Goal: Task Accomplishment & Management: Complete application form

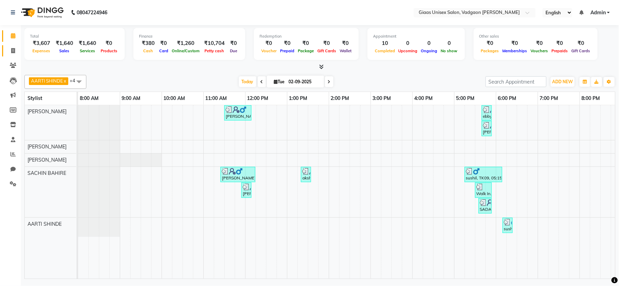
click at [12, 45] on link "Invoice" at bounding box center [10, 50] width 17 height 11
select select "service"
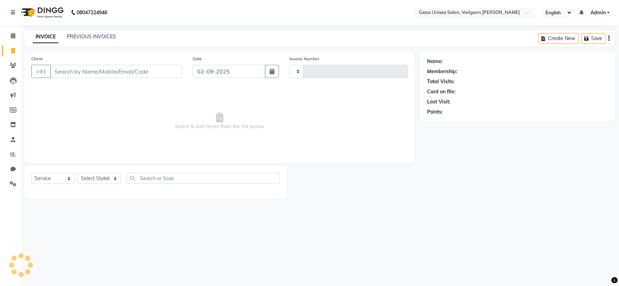
type input "1784"
select select "8007"
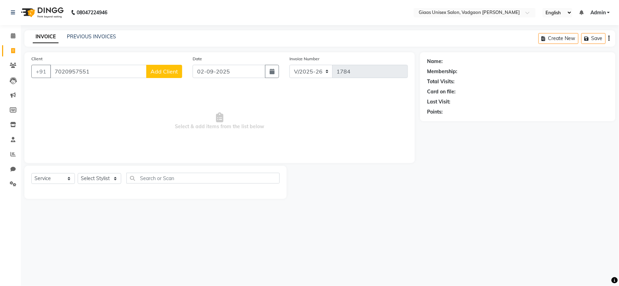
type input "7020957551"
click at [166, 76] on button "Add Client" at bounding box center [164, 71] width 36 height 13
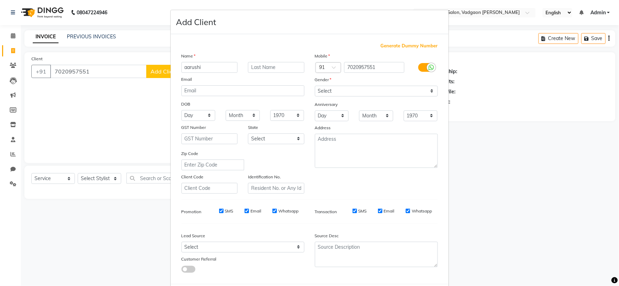
type input "aarushi"
click at [262, 70] on input "text" at bounding box center [276, 67] width 56 height 11
type input "singh"
click at [340, 92] on select "Select [DEMOGRAPHIC_DATA] [DEMOGRAPHIC_DATA] Other Prefer Not To Say" at bounding box center [376, 91] width 123 height 11
select select "[DEMOGRAPHIC_DATA]"
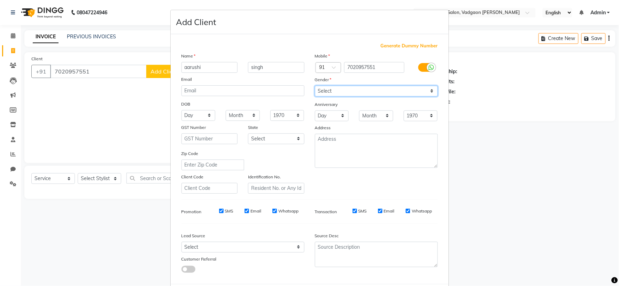
click at [315, 86] on select "Select [DEMOGRAPHIC_DATA] [DEMOGRAPHIC_DATA] Other Prefer Not To Say" at bounding box center [376, 91] width 123 height 11
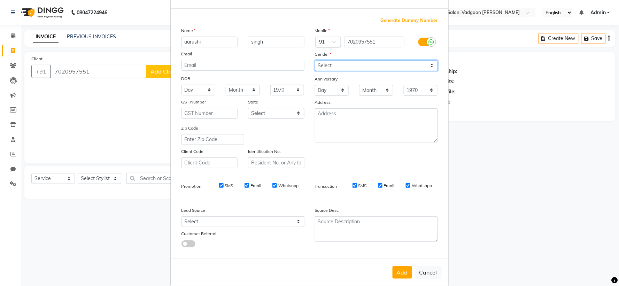
scroll to position [36, 0]
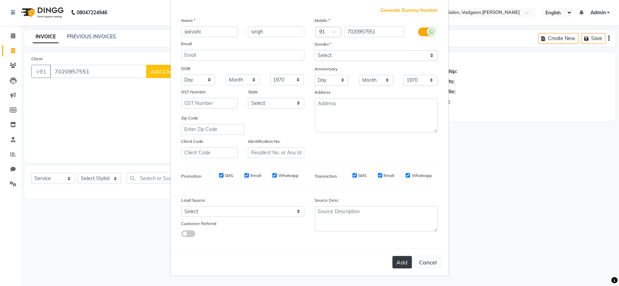
click at [395, 263] on button "Add" at bounding box center [401, 262] width 19 height 13
select select
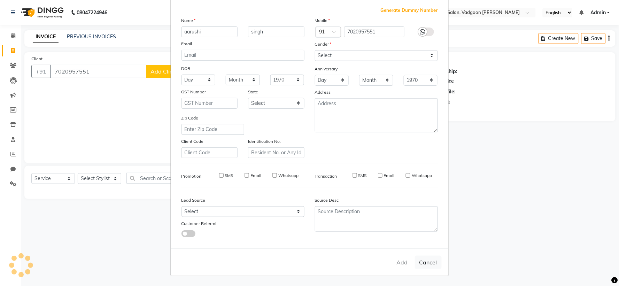
select select
checkbox input "false"
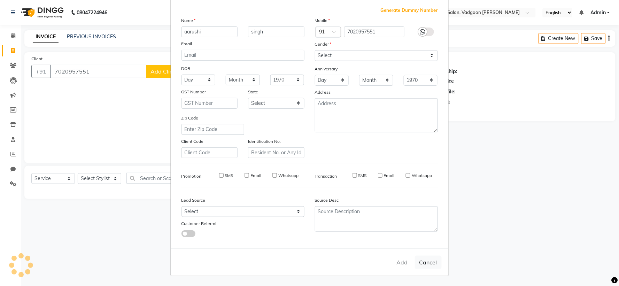
checkbox input "false"
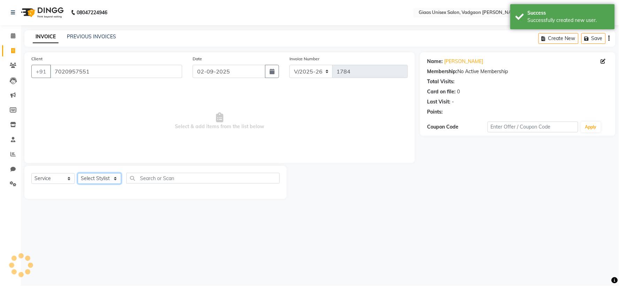
drag, startPoint x: 114, startPoint y: 178, endPoint x: 114, endPoint y: 182, distance: 3.8
click at [114, 178] on select "Select Stylist [PERSON_NAME] [PERSON_NAME] [PERSON_NAME] [PERSON_NAME] [PERSON_…" at bounding box center [100, 178] width 44 height 11
select select "80867"
click at [78, 173] on select "Select Stylist [PERSON_NAME] [PERSON_NAME] [PERSON_NAME] [PERSON_NAME] [PERSON_…" at bounding box center [100, 178] width 44 height 11
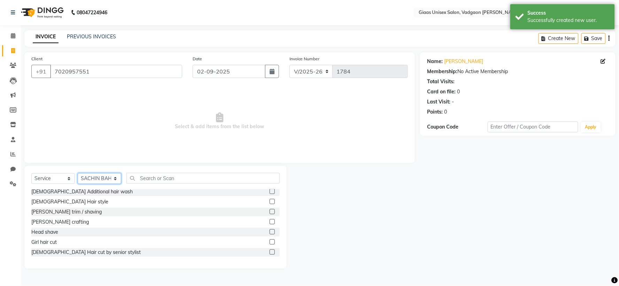
scroll to position [77, 0]
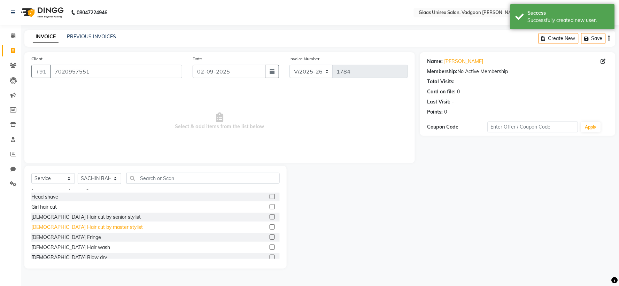
click at [82, 228] on div "[DEMOGRAPHIC_DATA] Hair cut by master stylist" at bounding box center [86, 226] width 111 height 7
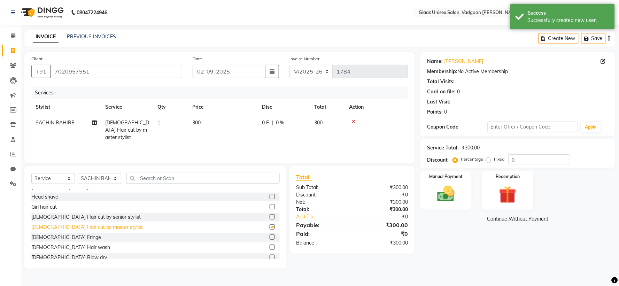
checkbox input "false"
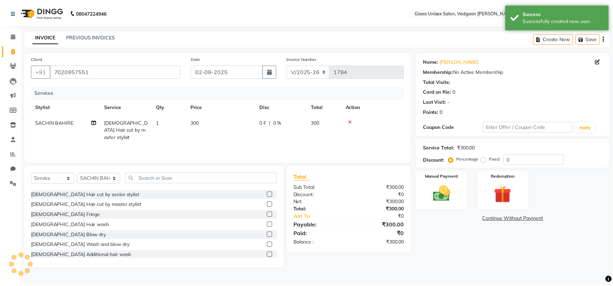
scroll to position [116, 0]
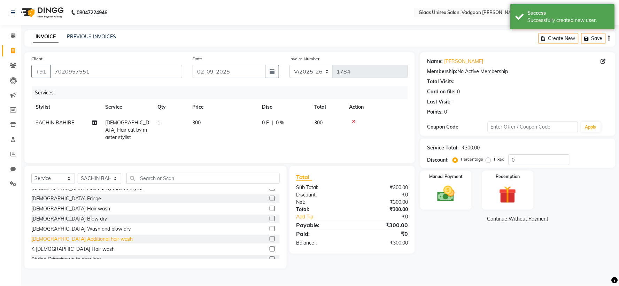
click at [70, 238] on div "[DEMOGRAPHIC_DATA] Additional hair wash" at bounding box center [81, 238] width 101 height 7
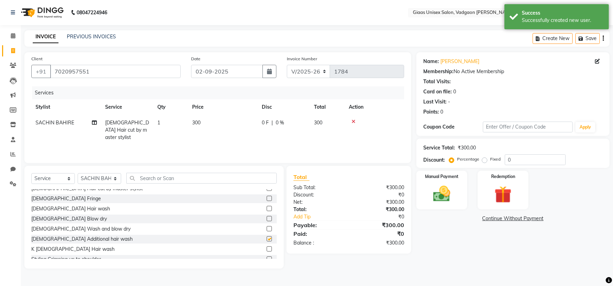
checkbox input "false"
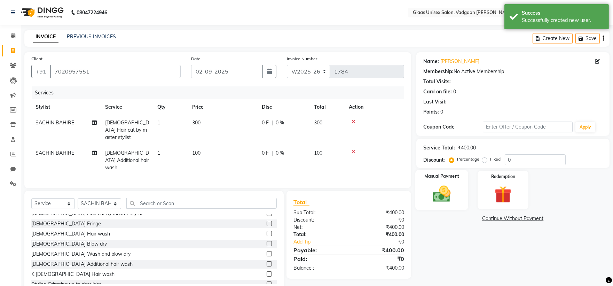
click at [440, 206] on div "Manual Payment" at bounding box center [441, 190] width 53 height 40
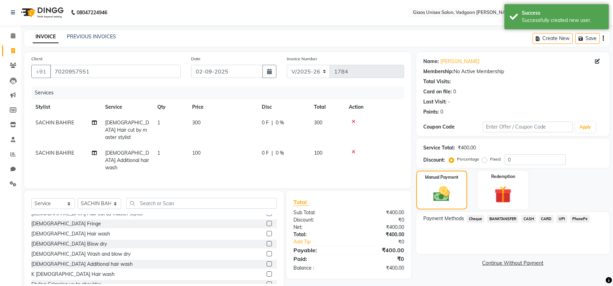
click at [577, 217] on span "PhonePe" at bounding box center [580, 219] width 20 height 8
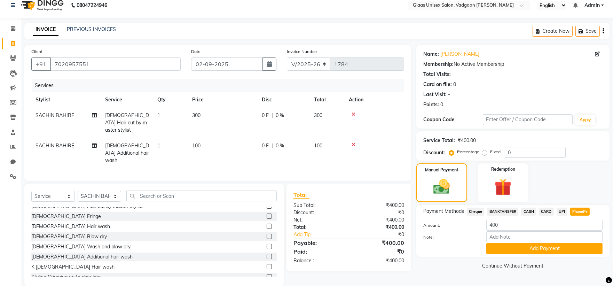
scroll to position [9, 0]
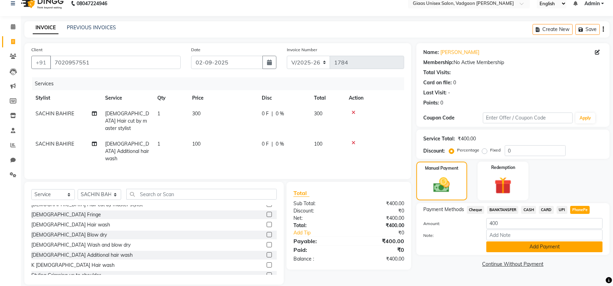
click at [516, 242] on button "Add Payment" at bounding box center [544, 246] width 116 height 11
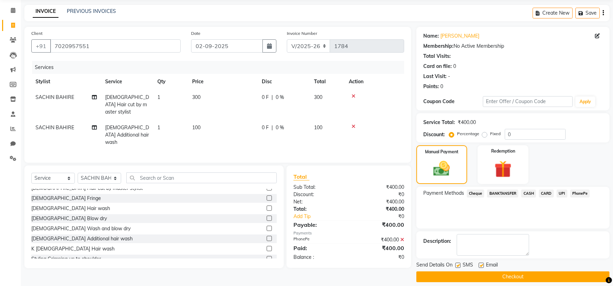
scroll to position [32, 0]
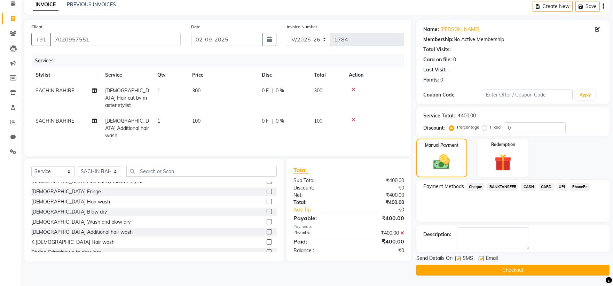
click at [491, 265] on button "Checkout" at bounding box center [512, 270] width 193 height 11
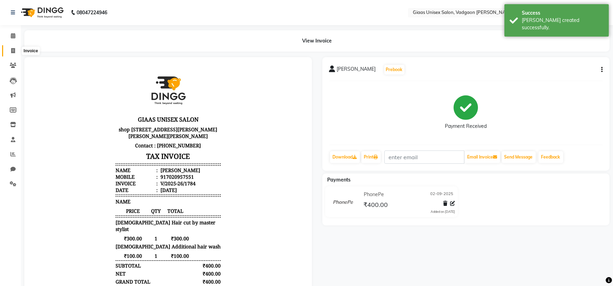
click at [8, 49] on span at bounding box center [13, 51] width 12 height 8
select select "service"
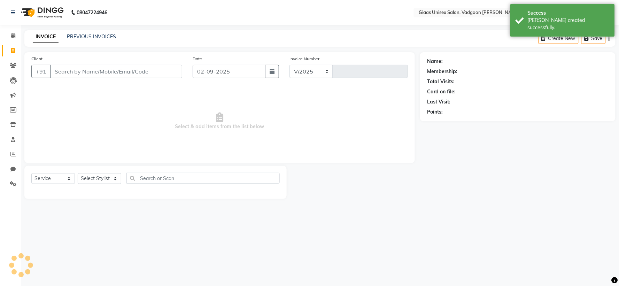
select select "8007"
type input "1785"
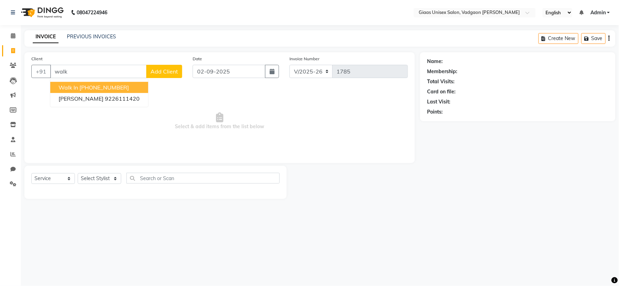
click at [95, 86] on ngb-highlight "[PHONE_NUMBER]" at bounding box center [103, 87] width 49 height 7
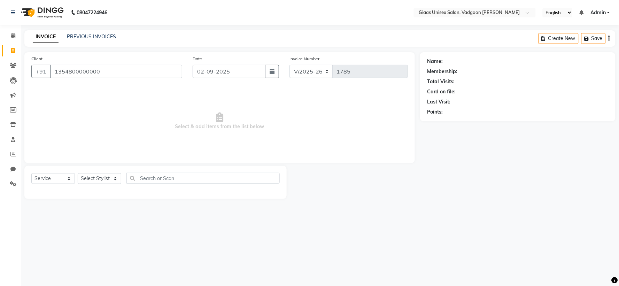
type input "1354800000000"
click at [118, 180] on select "Select Stylist [PERSON_NAME] [PERSON_NAME] [PERSON_NAME] [PERSON_NAME] [PERSON_…" at bounding box center [100, 178] width 44 height 11
select select "80867"
click at [78, 173] on select "Select Stylist [PERSON_NAME] [PERSON_NAME] [PERSON_NAME] [PERSON_NAME] [PERSON_…" at bounding box center [100, 178] width 44 height 11
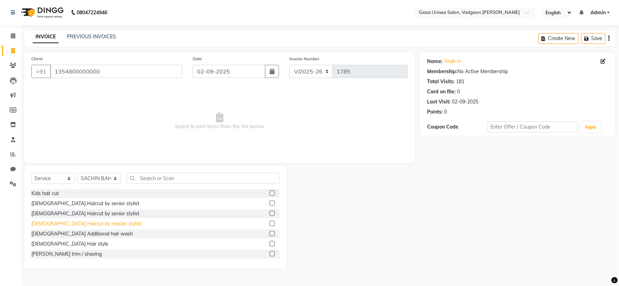
click at [88, 226] on div "[DEMOGRAPHIC_DATA] Haircut by master stylist" at bounding box center [86, 223] width 110 height 7
checkbox input "false"
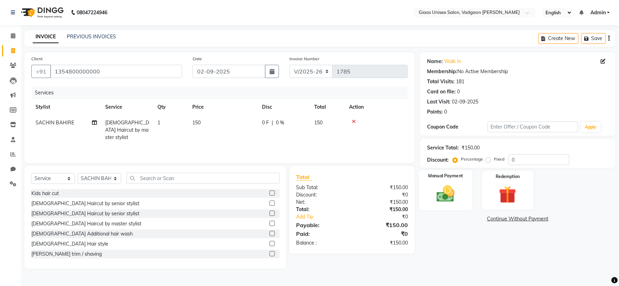
click at [440, 199] on img at bounding box center [445, 193] width 29 height 21
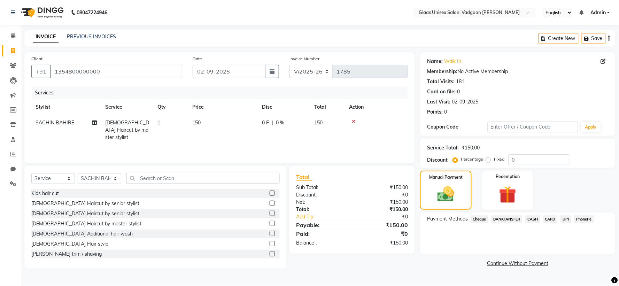
click at [589, 219] on span "PhonePe" at bounding box center [584, 219] width 20 height 8
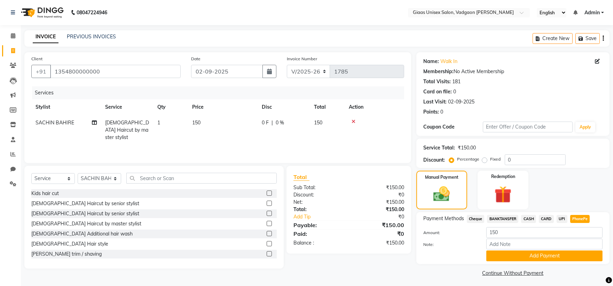
scroll to position [2, 0]
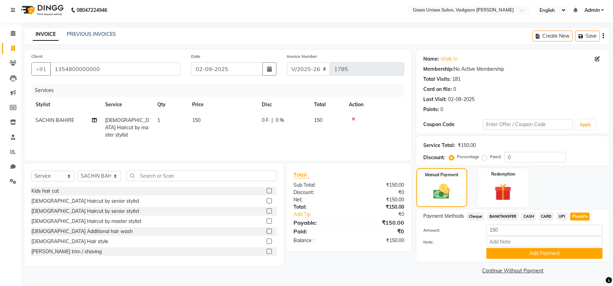
drag, startPoint x: 548, startPoint y: 255, endPoint x: 535, endPoint y: 252, distance: 14.0
click at [548, 255] on button "Add Payment" at bounding box center [544, 253] width 116 height 11
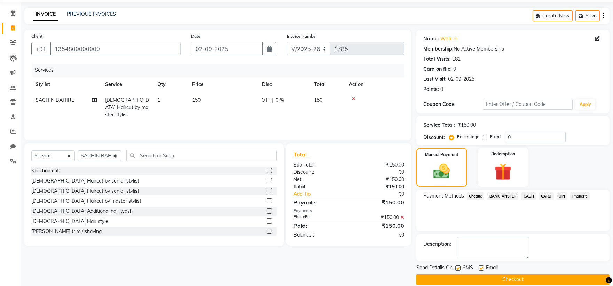
scroll to position [32, 0]
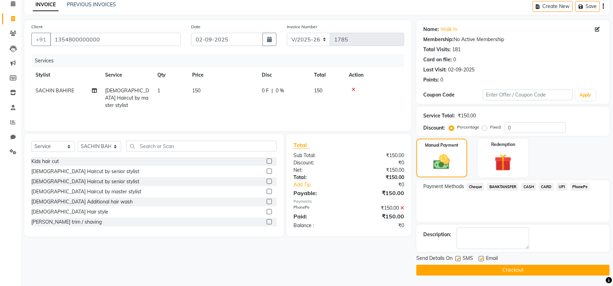
click at [458, 260] on label at bounding box center [457, 258] width 5 height 5
click at [458, 260] on input "checkbox" at bounding box center [457, 259] width 5 height 5
checkbox input "false"
click at [458, 269] on button "Checkout" at bounding box center [512, 270] width 193 height 11
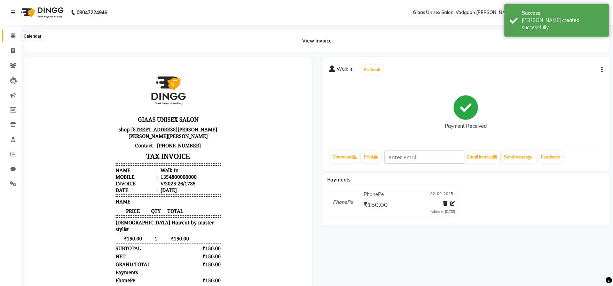
click at [12, 38] on icon at bounding box center [13, 35] width 5 height 5
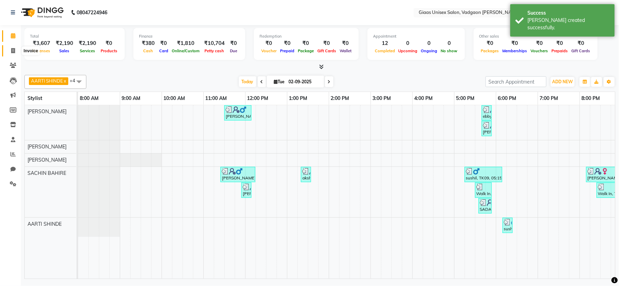
click at [15, 53] on icon at bounding box center [13, 50] width 4 height 5
select select "service"
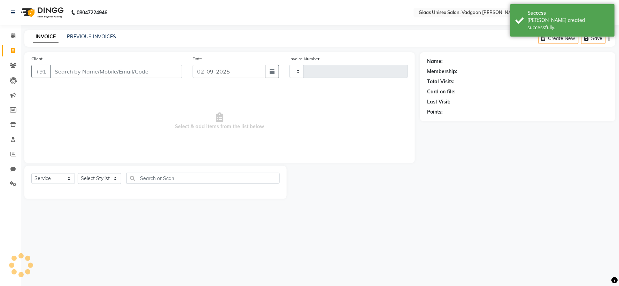
type input "1786"
select select "8007"
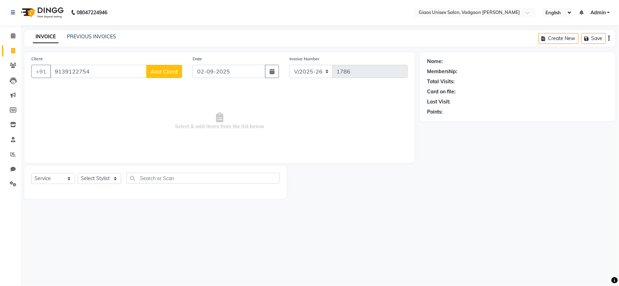
type input "9139122754"
click at [166, 71] on span "Add Client" at bounding box center [163, 71] width 27 height 7
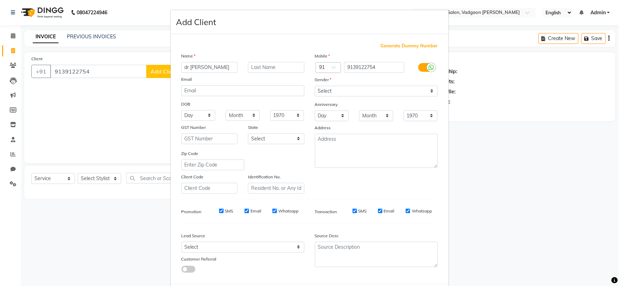
type input "dr [PERSON_NAME]"
click at [328, 90] on select "Select [DEMOGRAPHIC_DATA] [DEMOGRAPHIC_DATA] Other Prefer Not To Say" at bounding box center [376, 91] width 123 height 11
select select "[DEMOGRAPHIC_DATA]"
click at [315, 86] on select "Select [DEMOGRAPHIC_DATA] [DEMOGRAPHIC_DATA] Other Prefer Not To Say" at bounding box center [376, 91] width 123 height 11
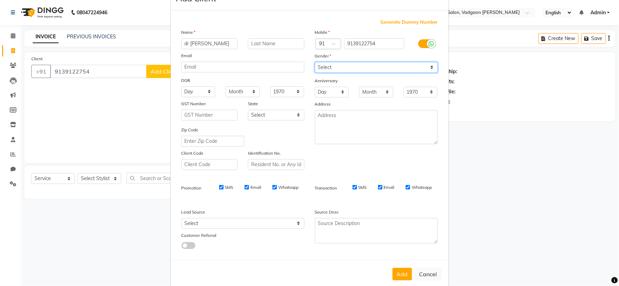
scroll to position [36, 0]
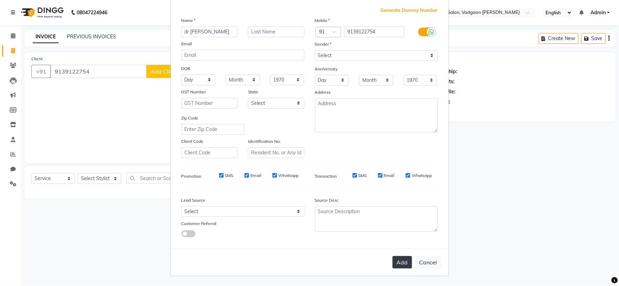
click at [404, 259] on button "Add" at bounding box center [401, 262] width 19 height 13
select select
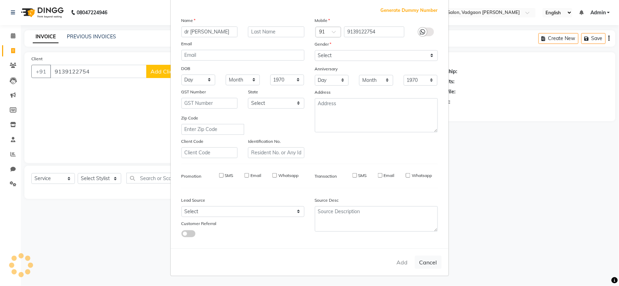
select select
checkbox input "false"
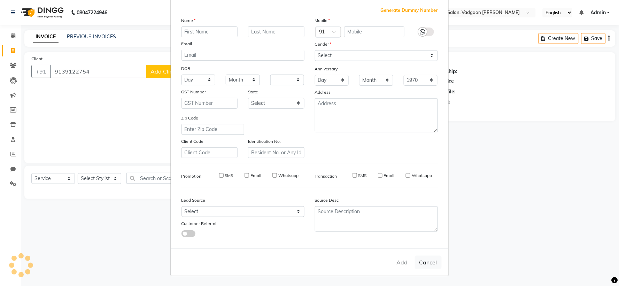
checkbox input "false"
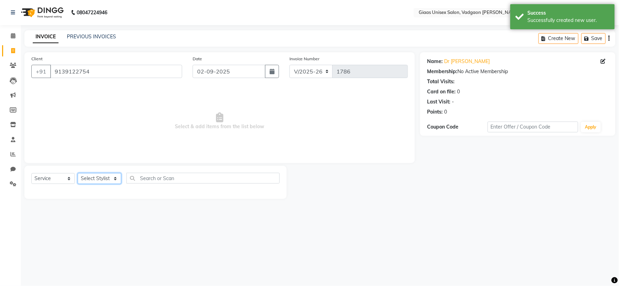
click at [116, 181] on select "Select Stylist [PERSON_NAME] [PERSON_NAME] [PERSON_NAME] [PERSON_NAME] [PERSON_…" at bounding box center [100, 178] width 44 height 11
select select "72893"
click at [78, 173] on select "Select Stylist [PERSON_NAME] [PERSON_NAME] [PERSON_NAME] [PERSON_NAME] [PERSON_…" at bounding box center [100, 178] width 44 height 11
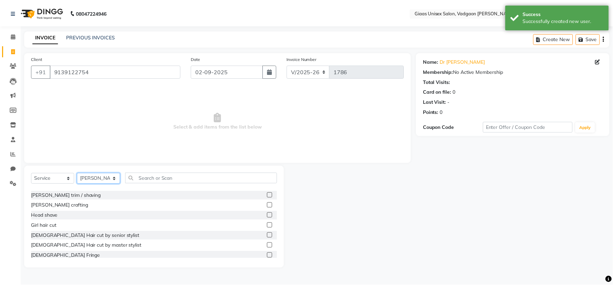
scroll to position [77, 0]
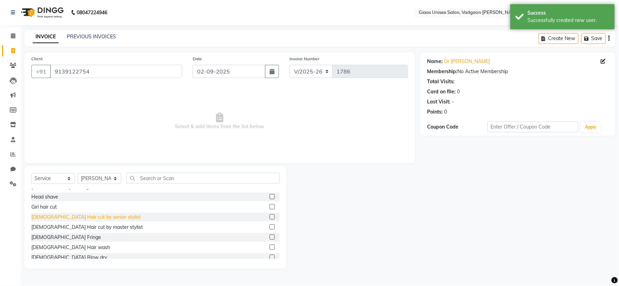
click at [95, 220] on div "[DEMOGRAPHIC_DATA] Hair cut by senior stylist" at bounding box center [85, 216] width 109 height 7
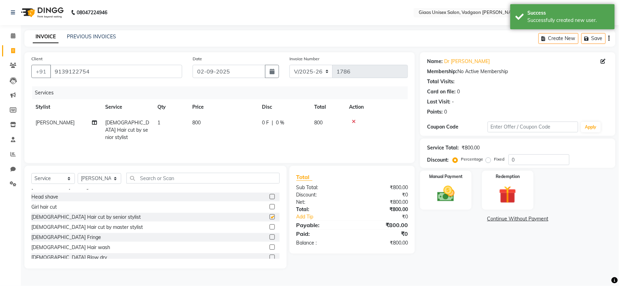
checkbox input "false"
click at [255, 125] on td "800" at bounding box center [223, 130] width 70 height 30
select select "72893"
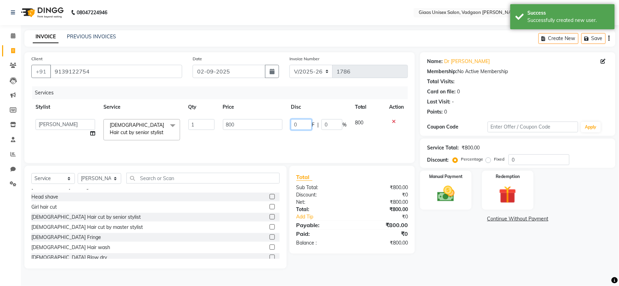
click at [298, 123] on input "0" at bounding box center [301, 124] width 21 height 11
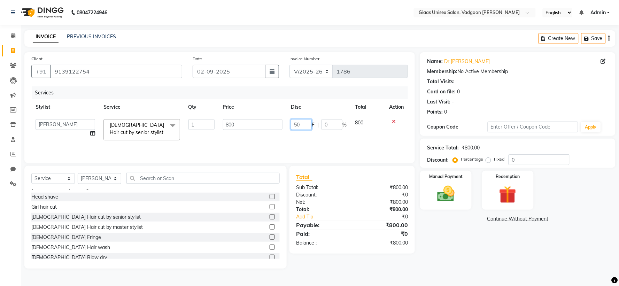
type input "500"
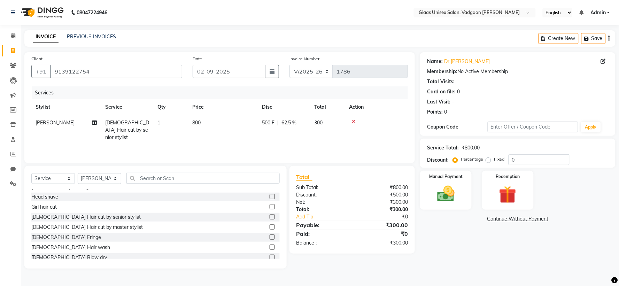
click at [347, 137] on tr "[PERSON_NAME] [DEMOGRAPHIC_DATA] Hair cut by senior stylist 1 800 500 F | 62.5 …" at bounding box center [219, 130] width 376 height 30
click at [450, 198] on img at bounding box center [445, 193] width 29 height 21
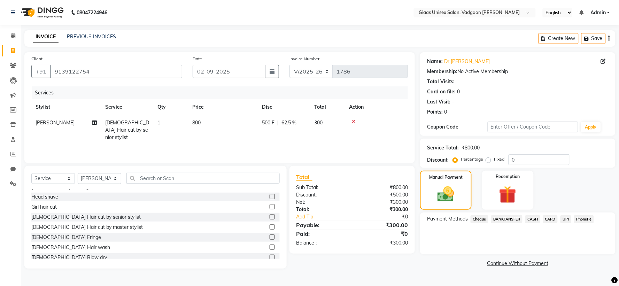
click at [589, 218] on span "PhonePe" at bounding box center [584, 219] width 20 height 8
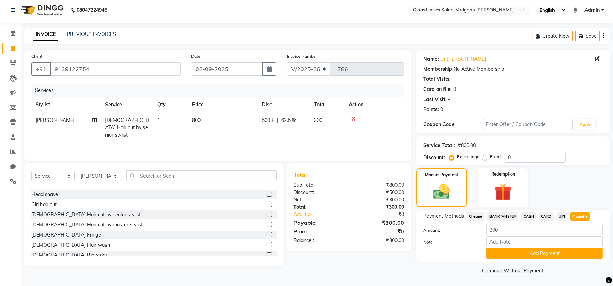
click at [530, 253] on button "Add Payment" at bounding box center [544, 253] width 116 height 11
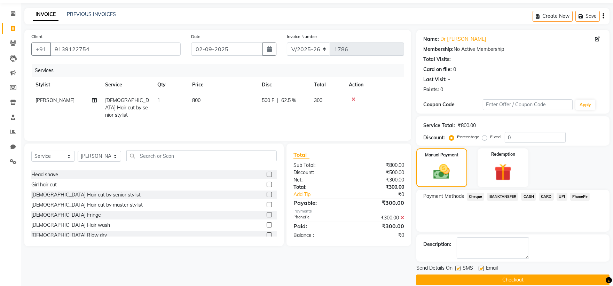
scroll to position [32, 0]
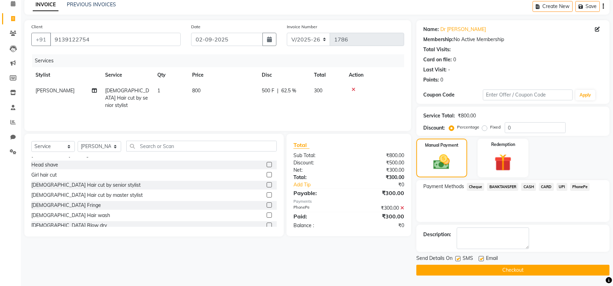
click at [467, 266] on button "Checkout" at bounding box center [512, 270] width 193 height 11
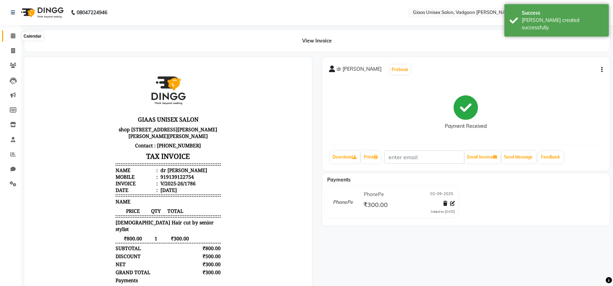
click at [10, 32] on span at bounding box center [13, 36] width 12 height 8
